Goal: Navigation & Orientation: Find specific page/section

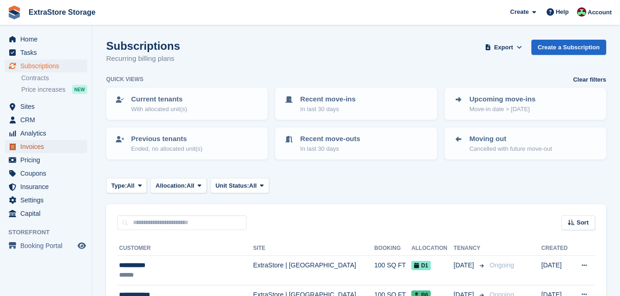
click at [55, 147] on span "Invoices" at bounding box center [47, 146] width 55 height 13
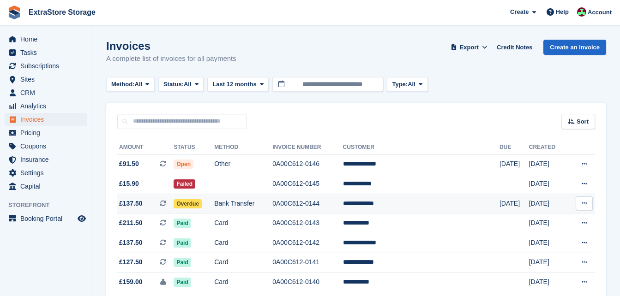
click at [249, 204] on td "Bank Transfer" at bounding box center [243, 204] width 58 height 20
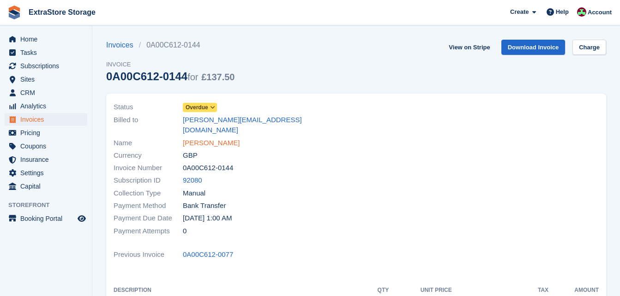
click at [206, 138] on link "Gary Connolly" at bounding box center [211, 143] width 57 height 11
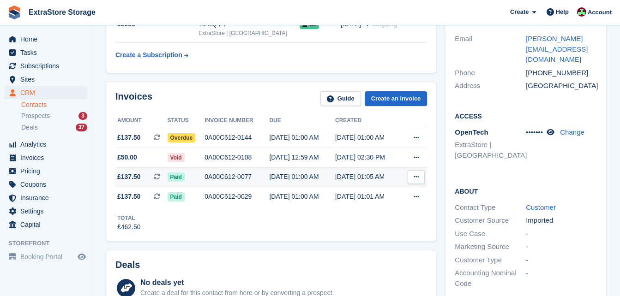
scroll to position [185, 0]
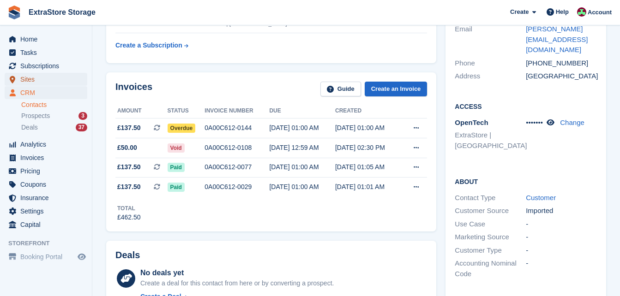
click at [30, 78] on span "Sites" at bounding box center [47, 79] width 55 height 13
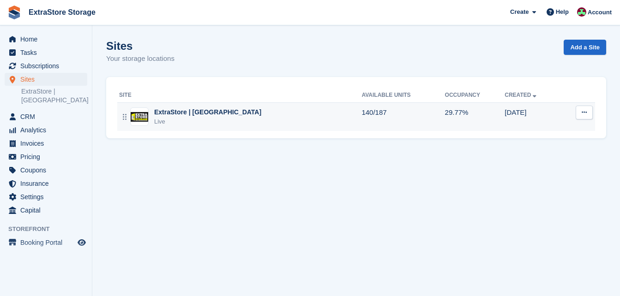
click at [182, 111] on div "ExtraStore | [GEOGRAPHIC_DATA]" at bounding box center [207, 113] width 107 height 10
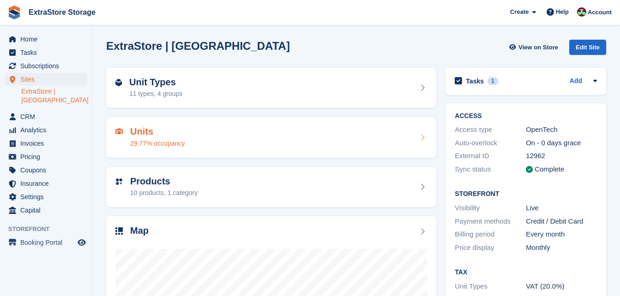
scroll to position [147, 0]
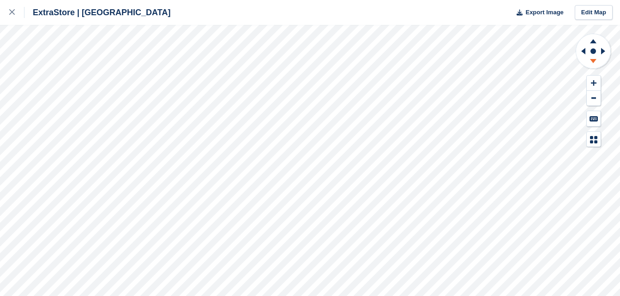
click at [591, 58] on icon at bounding box center [593, 63] width 24 height 12
click at [594, 46] on rect at bounding box center [593, 51] width 11 height 11
click at [592, 39] on icon at bounding box center [593, 40] width 24 height 12
click at [593, 40] on icon at bounding box center [593, 41] width 6 height 4
click at [596, 43] on icon at bounding box center [593, 41] width 6 height 4
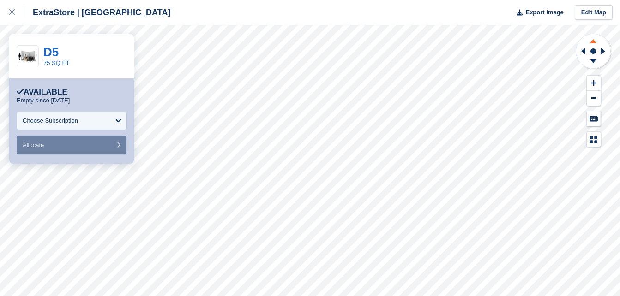
click at [591, 42] on icon at bounding box center [593, 40] width 24 height 12
drag, startPoint x: 591, startPoint y: 42, endPoint x: 594, endPoint y: 61, distance: 20.0
click at [594, 61] on icon at bounding box center [593, 61] width 6 height 4
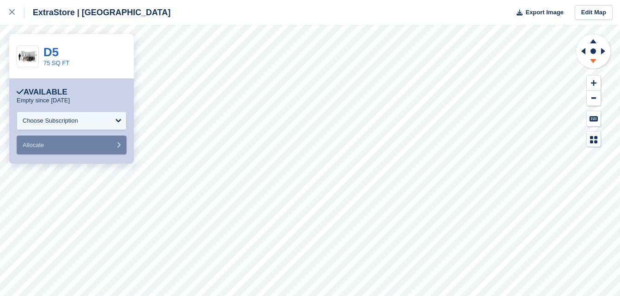
click at [594, 61] on icon at bounding box center [593, 61] width 6 height 4
